Goal: Information Seeking & Learning: Learn about a topic

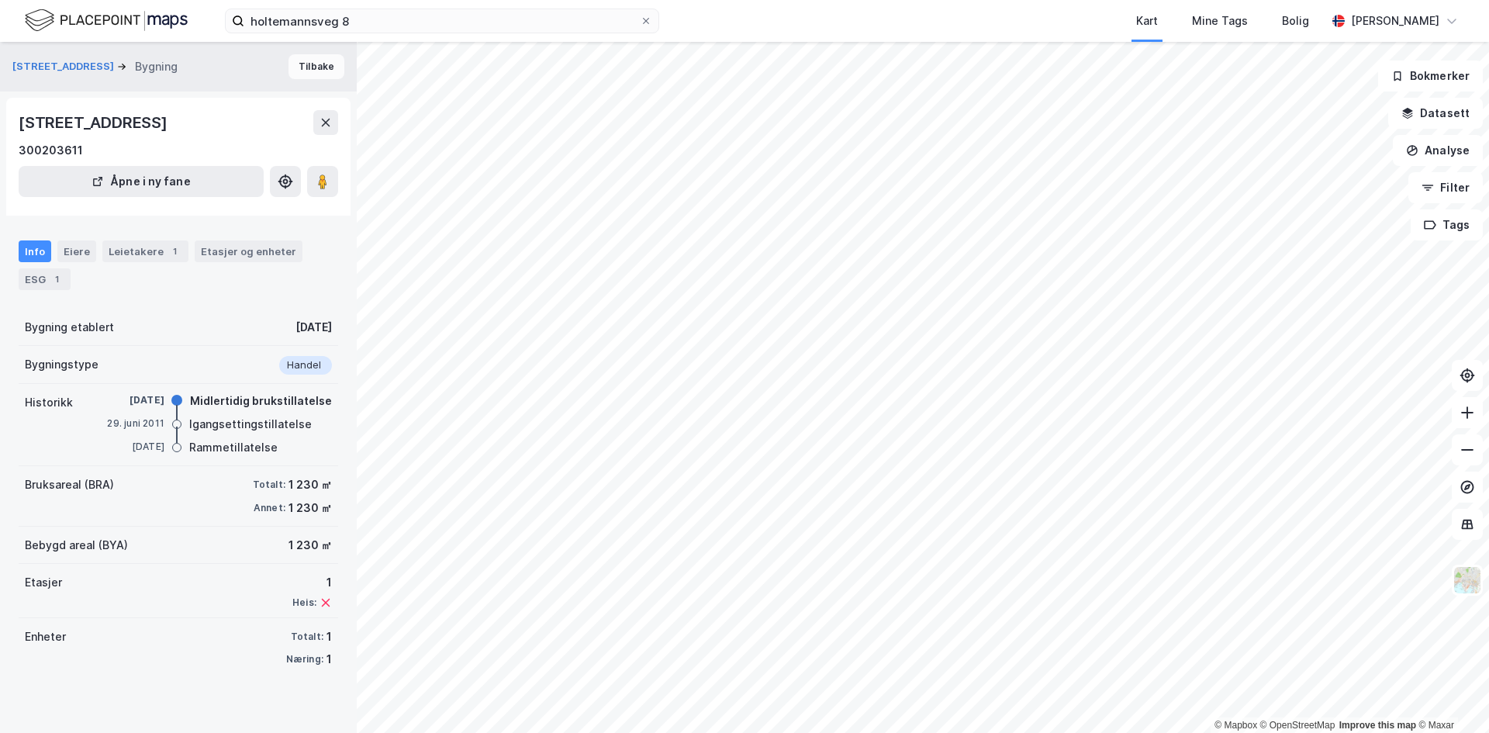
click at [317, 64] on button "Tilbake" at bounding box center [316, 66] width 56 height 25
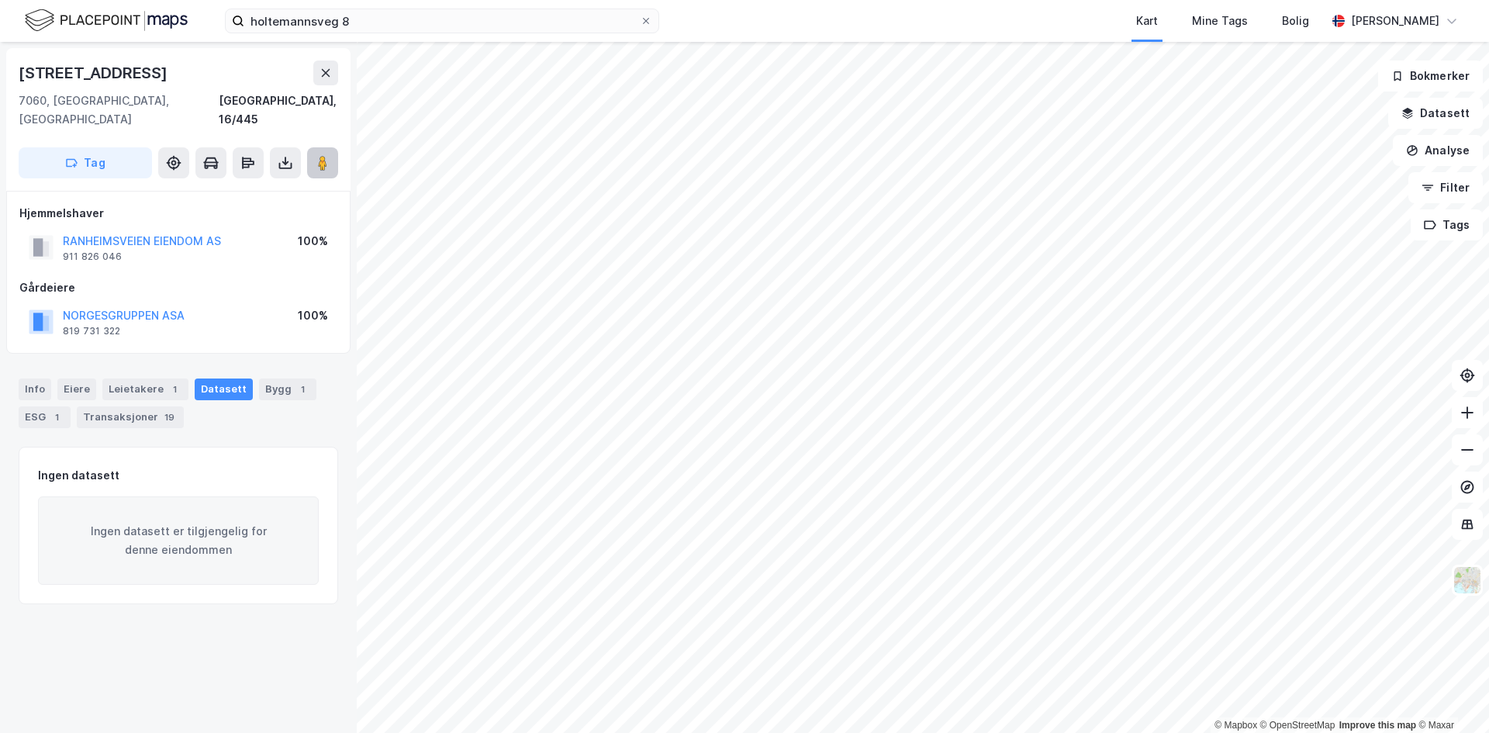
click at [318, 155] on image at bounding box center [322, 163] width 9 height 16
click at [328, 73] on icon at bounding box center [325, 73] width 12 height 12
